Goal: Task Accomplishment & Management: Use online tool/utility

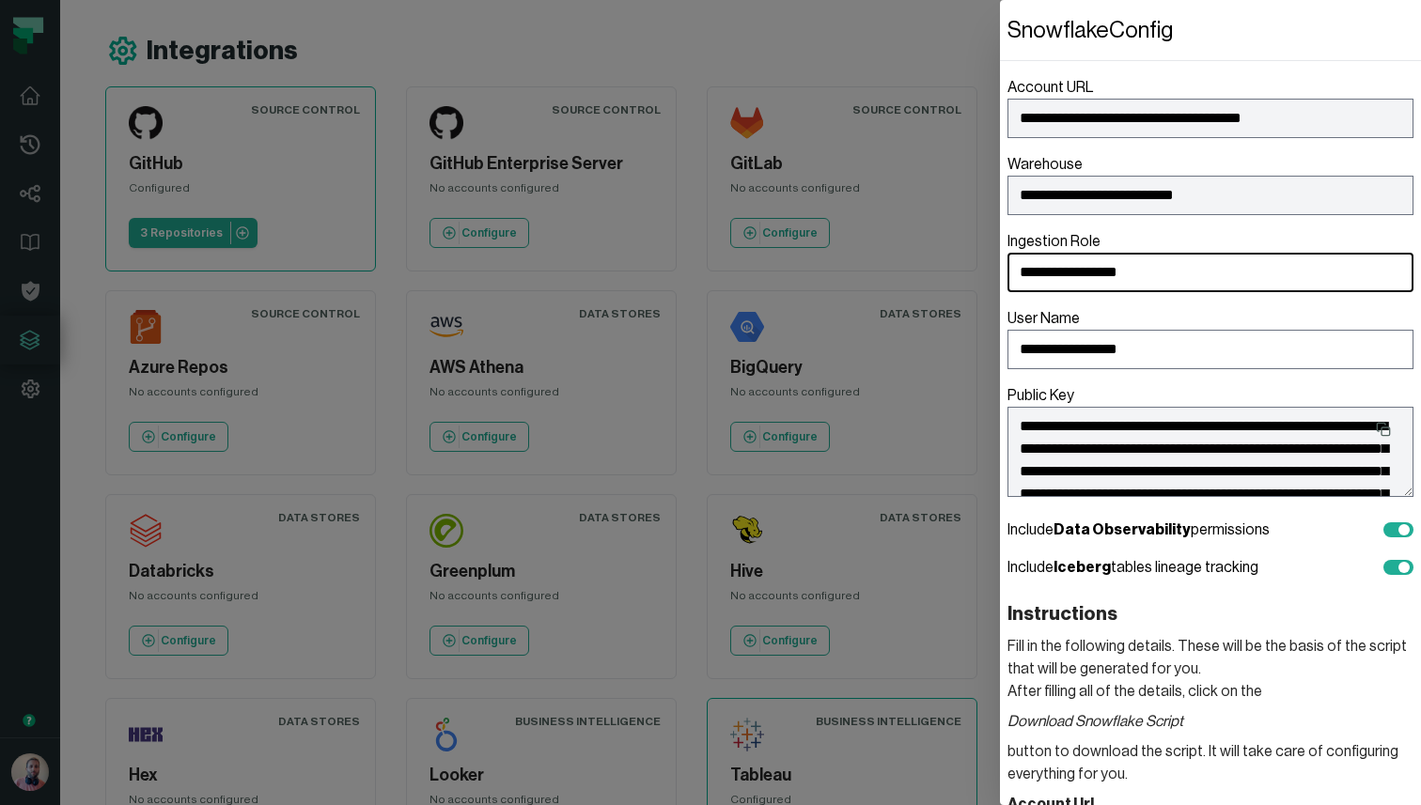
scroll to position [36, 0]
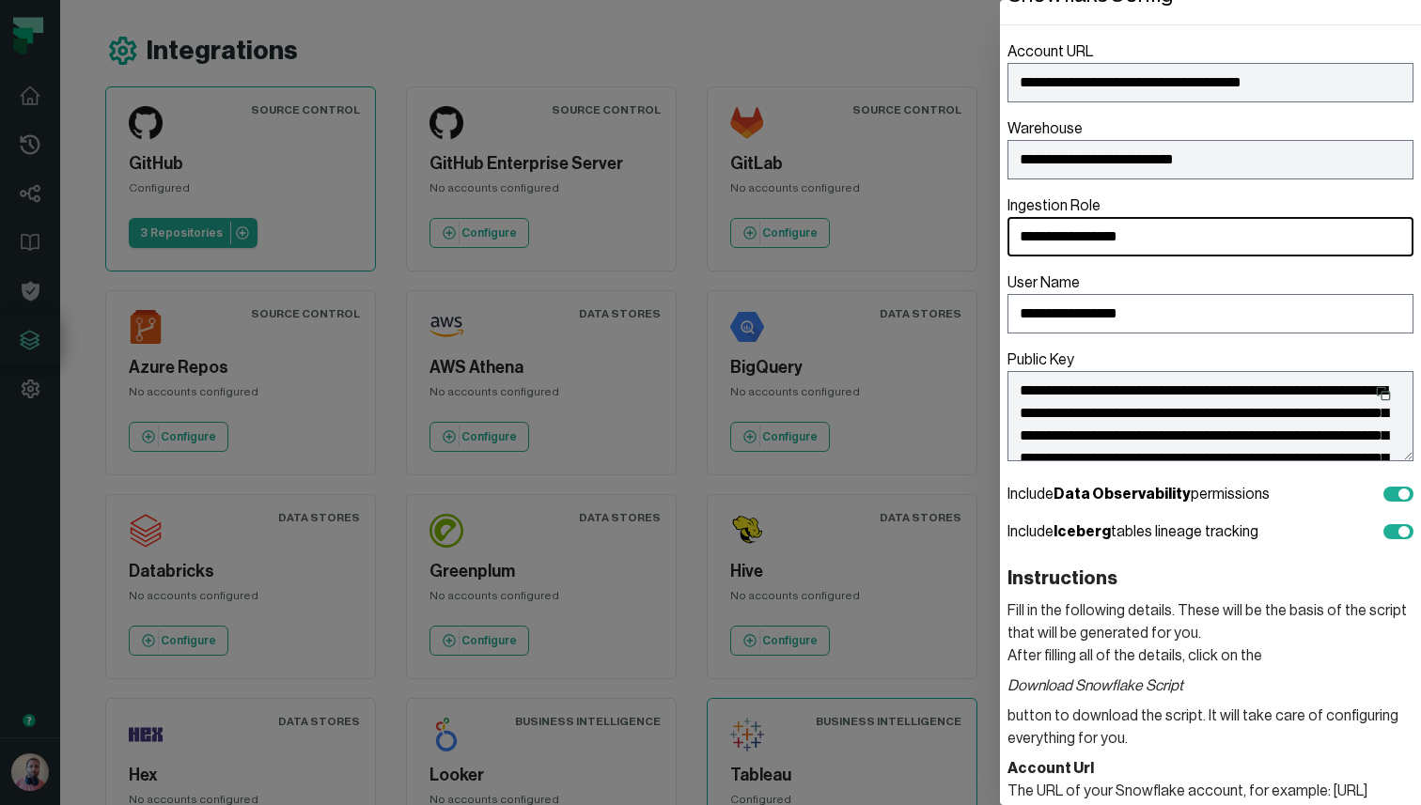
drag, startPoint x: 0, startPoint y: 0, endPoint x: 777, endPoint y: 76, distance: 780.8
click at [1000, 76] on dialog "**********" at bounding box center [1210, 402] width 421 height 805
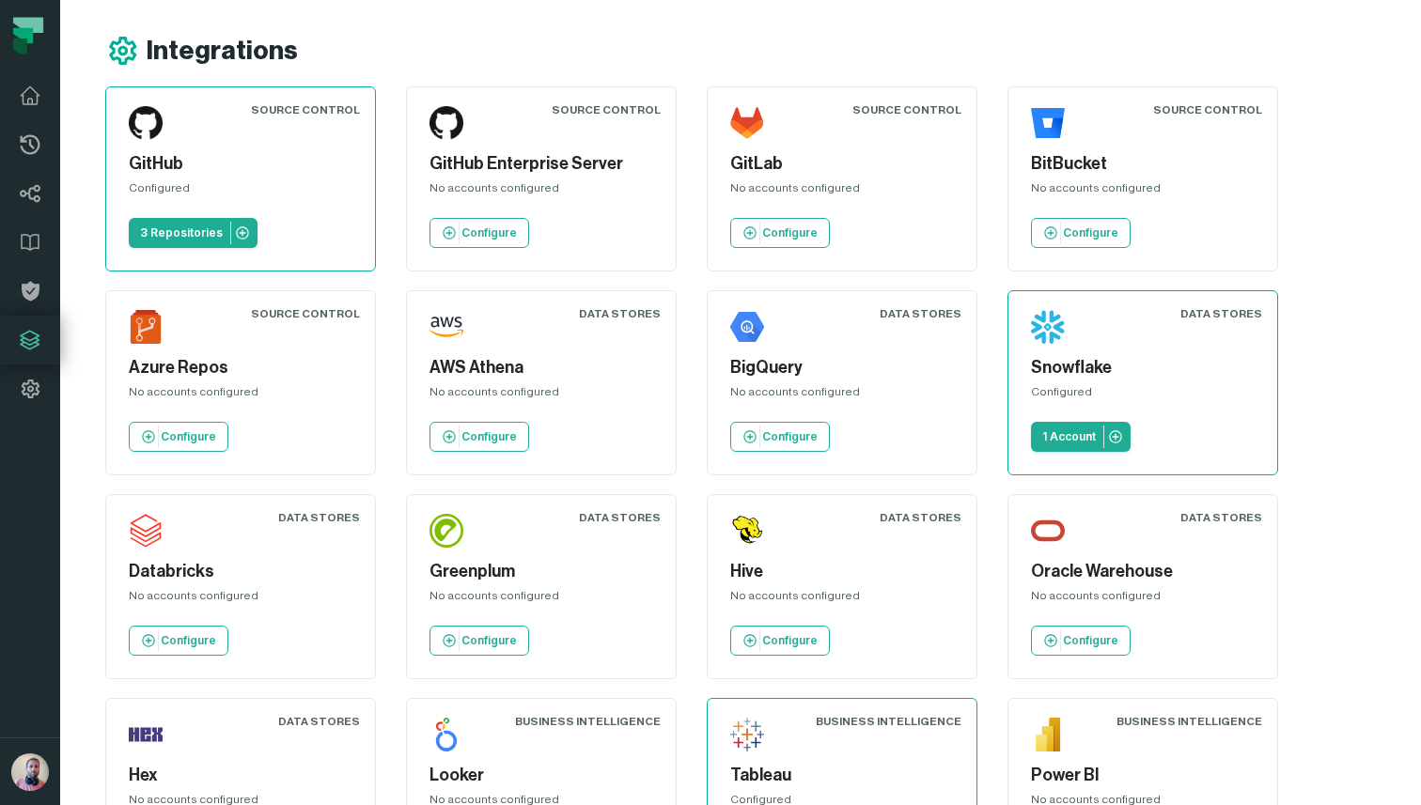
click at [771, 185] on div "No accounts configured" at bounding box center [842, 191] width 224 height 23
click at [753, 159] on h5 "GitLab" at bounding box center [842, 163] width 224 height 25
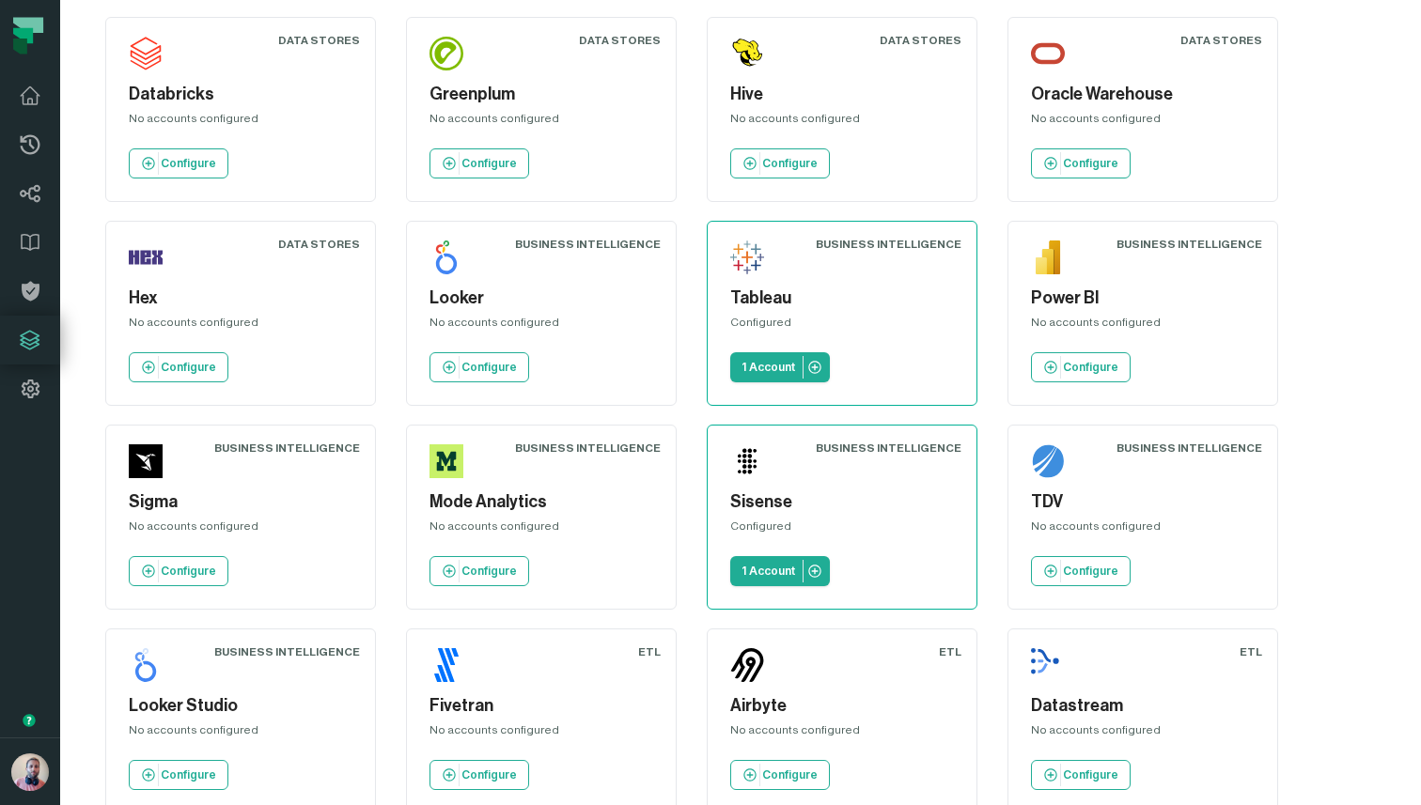
scroll to position [724, 0]
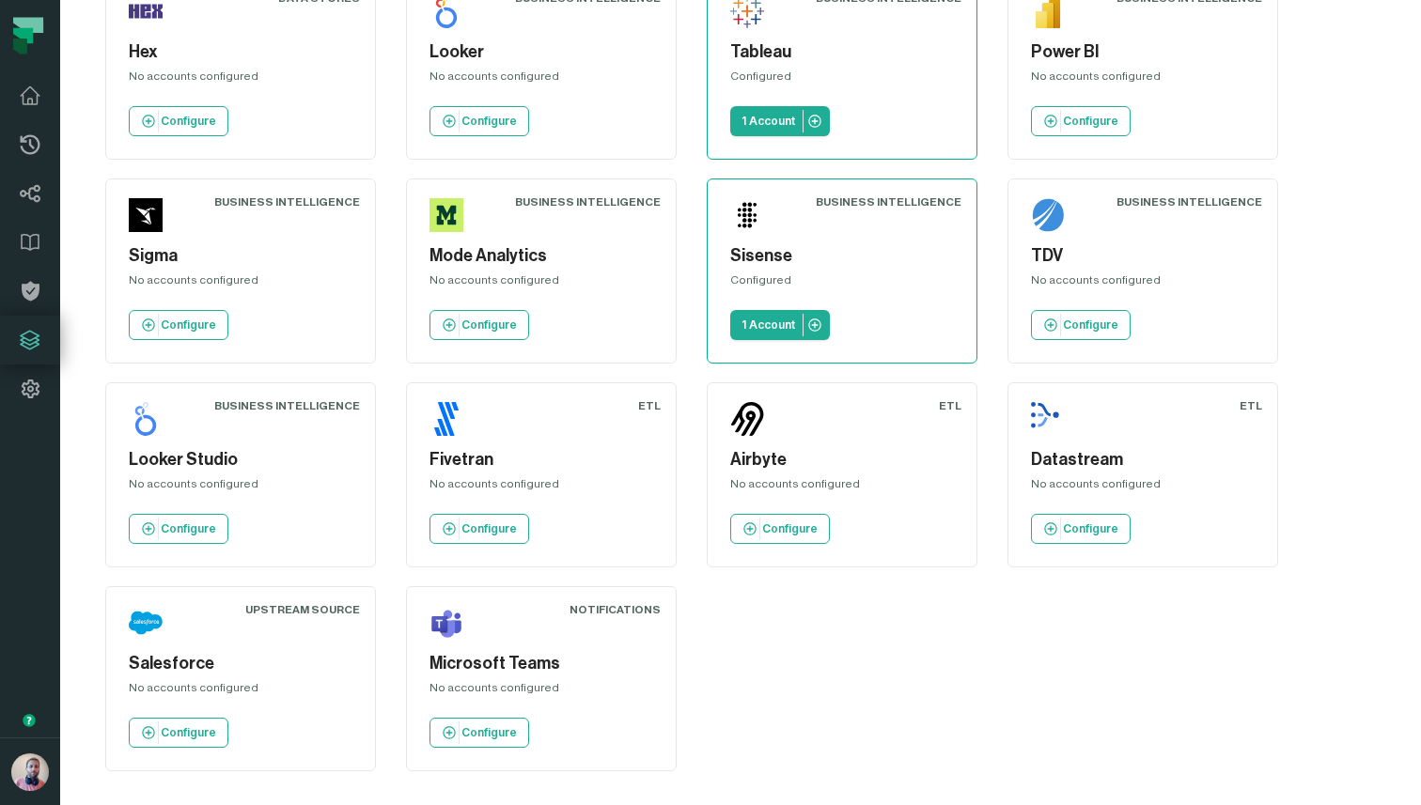
click at [214, 454] on h5 "Looker Studio" at bounding box center [241, 459] width 224 height 25
click at [291, 406] on div "Business Intelligence" at bounding box center [287, 405] width 146 height 15
click at [175, 540] on link "Configure" at bounding box center [179, 529] width 100 height 30
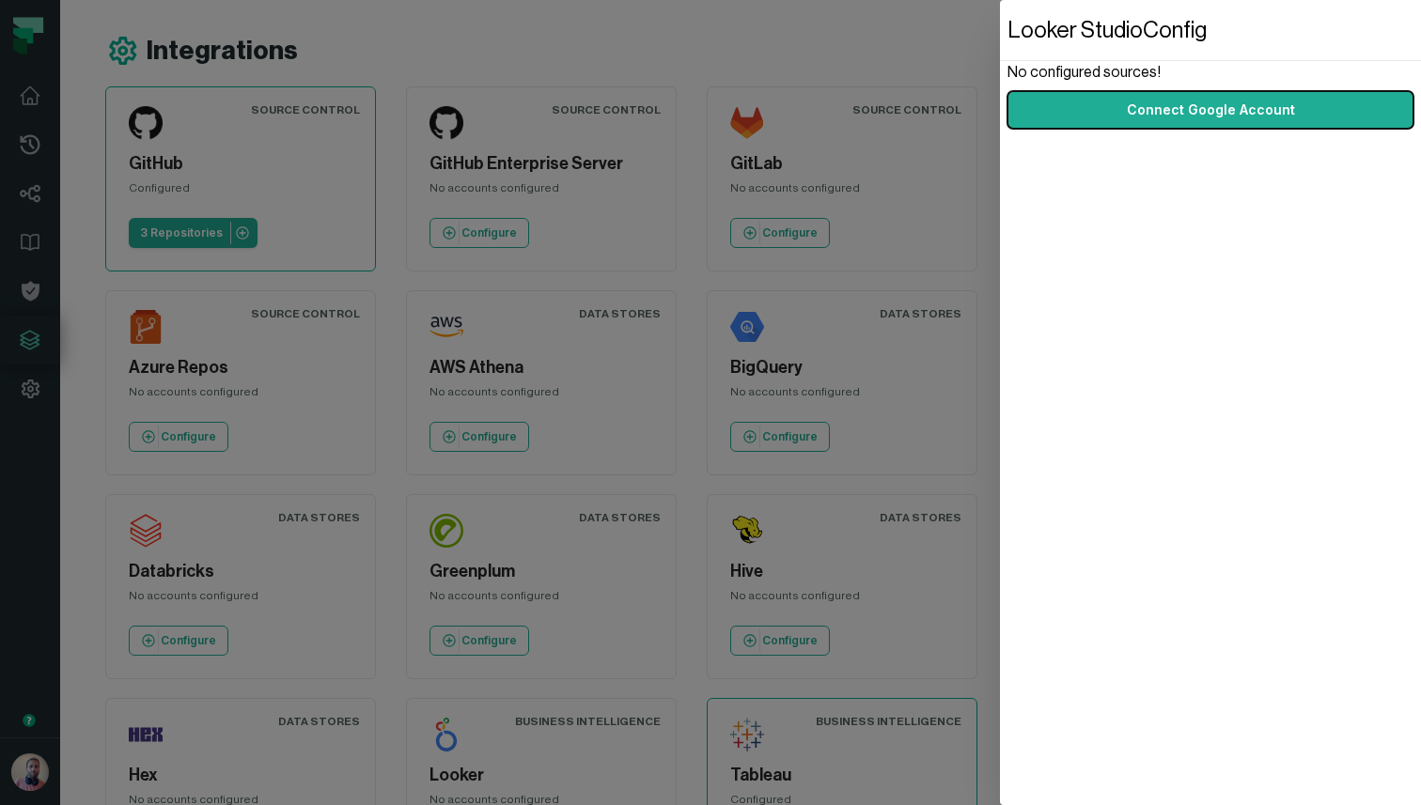
click at [1000, 481] on dialog "Looker Studio Config No configured sources! Connect Google Account" at bounding box center [1210, 402] width 421 height 805
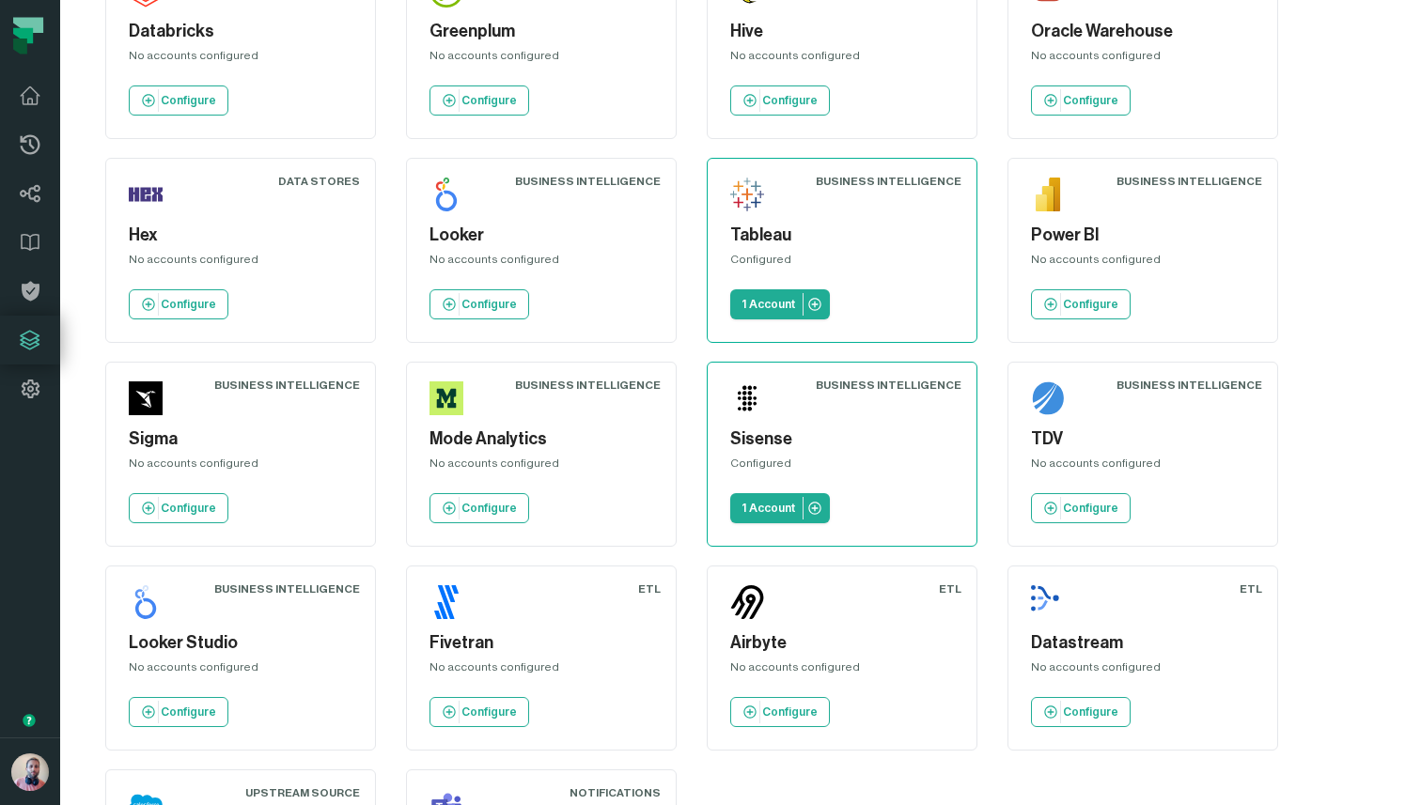
scroll to position [541, 0]
click at [225, 462] on div "No accounts configured" at bounding box center [241, 466] width 224 height 23
click at [260, 383] on div "Business Intelligence" at bounding box center [287, 384] width 146 height 15
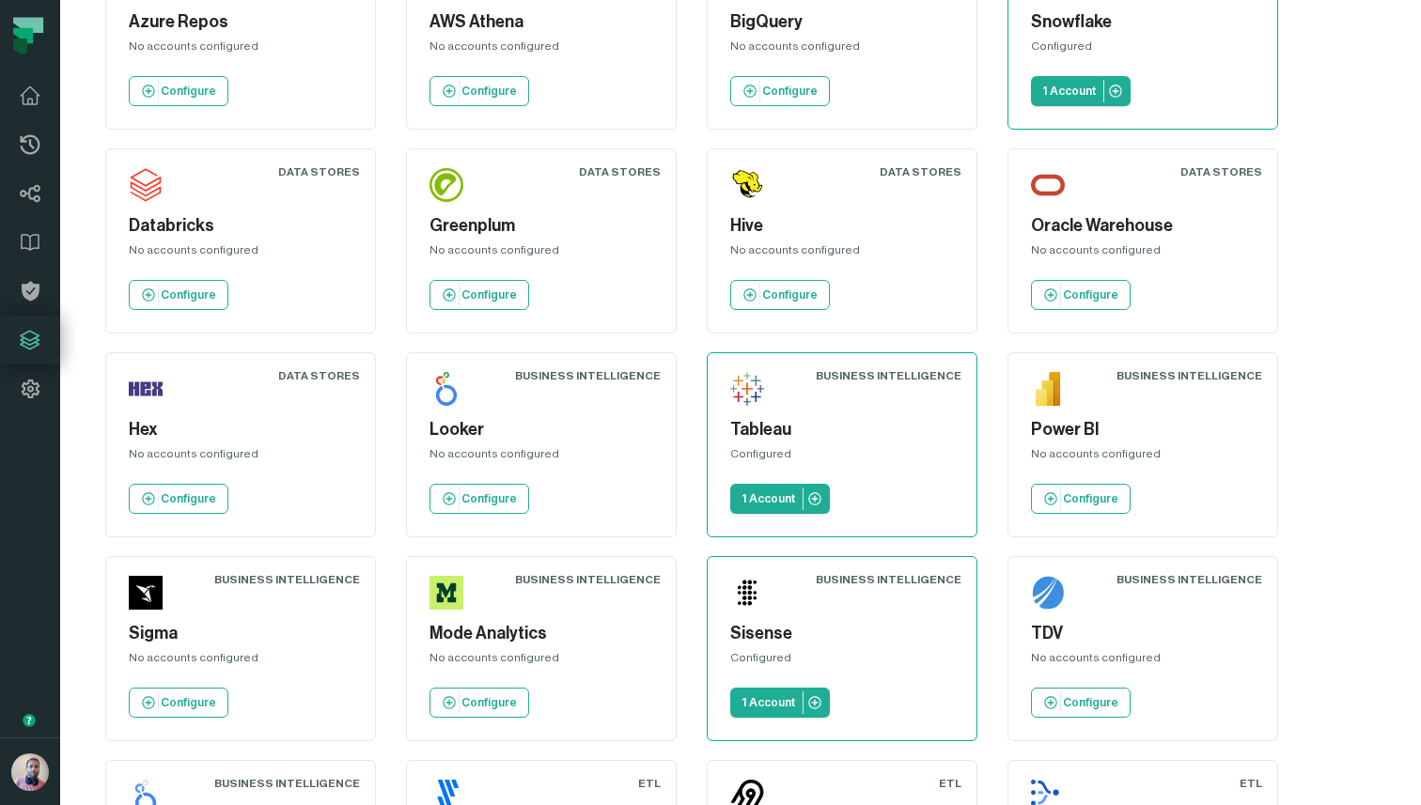
scroll to position [724, 0]
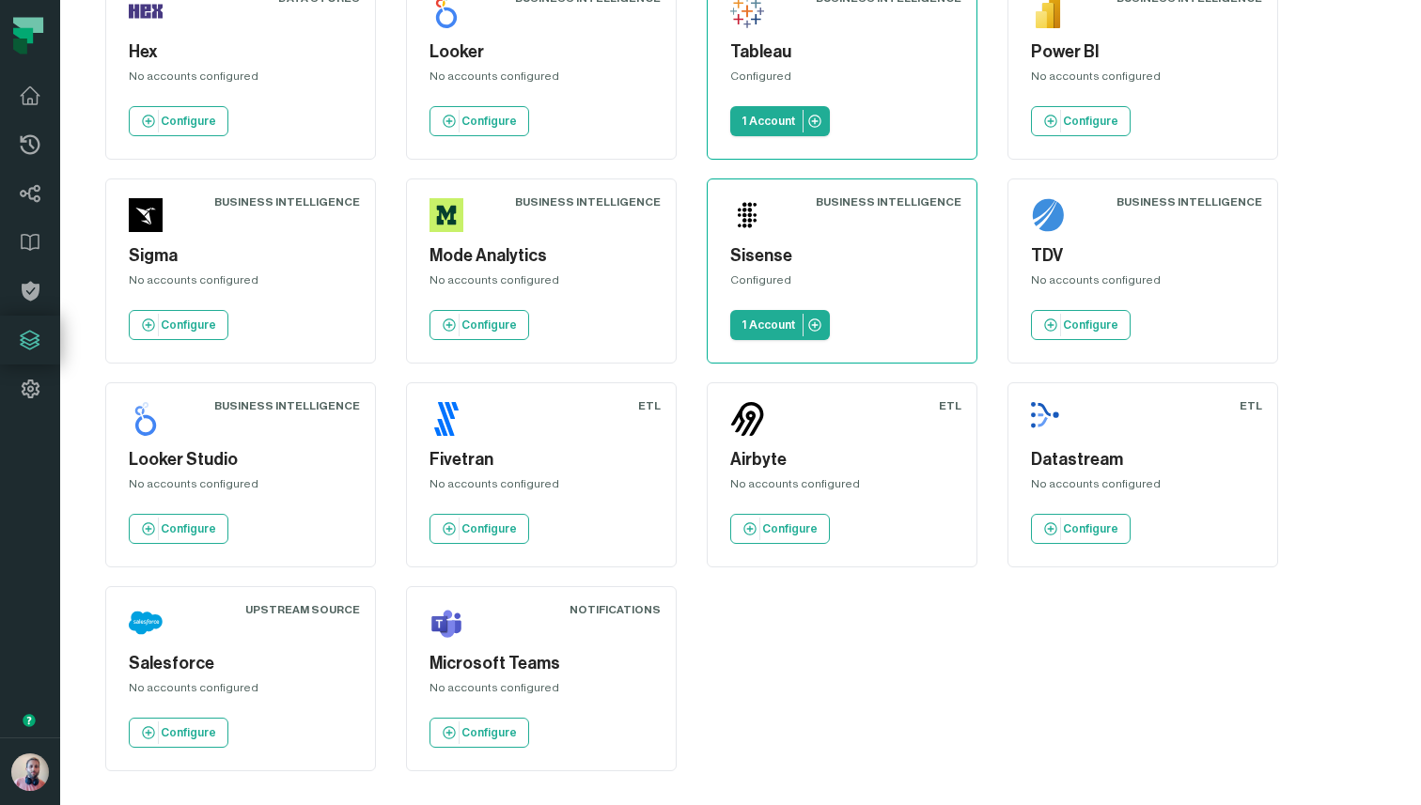
click at [1261, 407] on div "ETL" at bounding box center [1250, 405] width 23 height 15
click at [1041, 411] on img at bounding box center [1048, 419] width 34 height 34
drag, startPoint x: 1067, startPoint y: 420, endPoint x: 1029, endPoint y: 420, distance: 38.5
click at [1029, 420] on div "Datastream No accounts configured Configure" at bounding box center [1142, 474] width 239 height 153
